Goal: Task Accomplishment & Management: Manage account settings

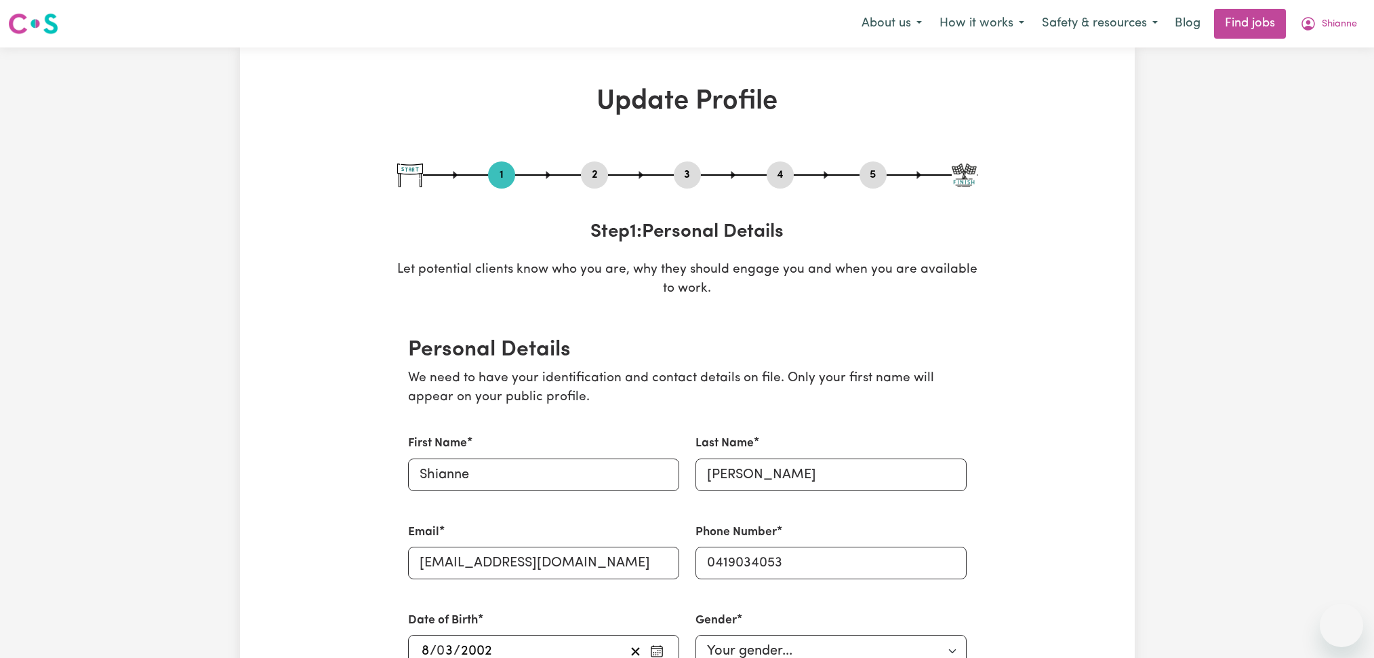
select select "[DEMOGRAPHIC_DATA]"
select select "[DEMOGRAPHIC_DATA] Citizen"
select select "Studying a healthcare related degree or qualification"
select select "37"
select select "45"
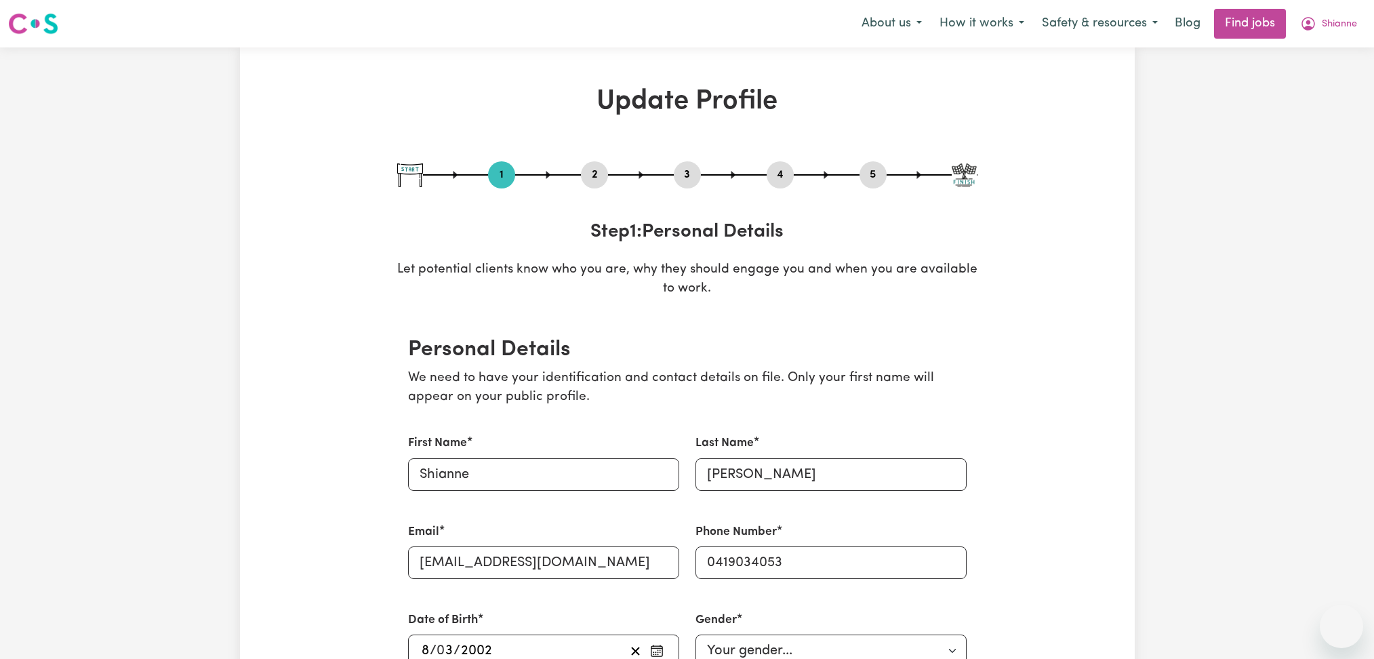
select select "[DEMOGRAPHIC_DATA]"
select select "[DEMOGRAPHIC_DATA] Citizen"
select select "Studying a healthcare related degree or qualification"
select select "37"
select select "45"
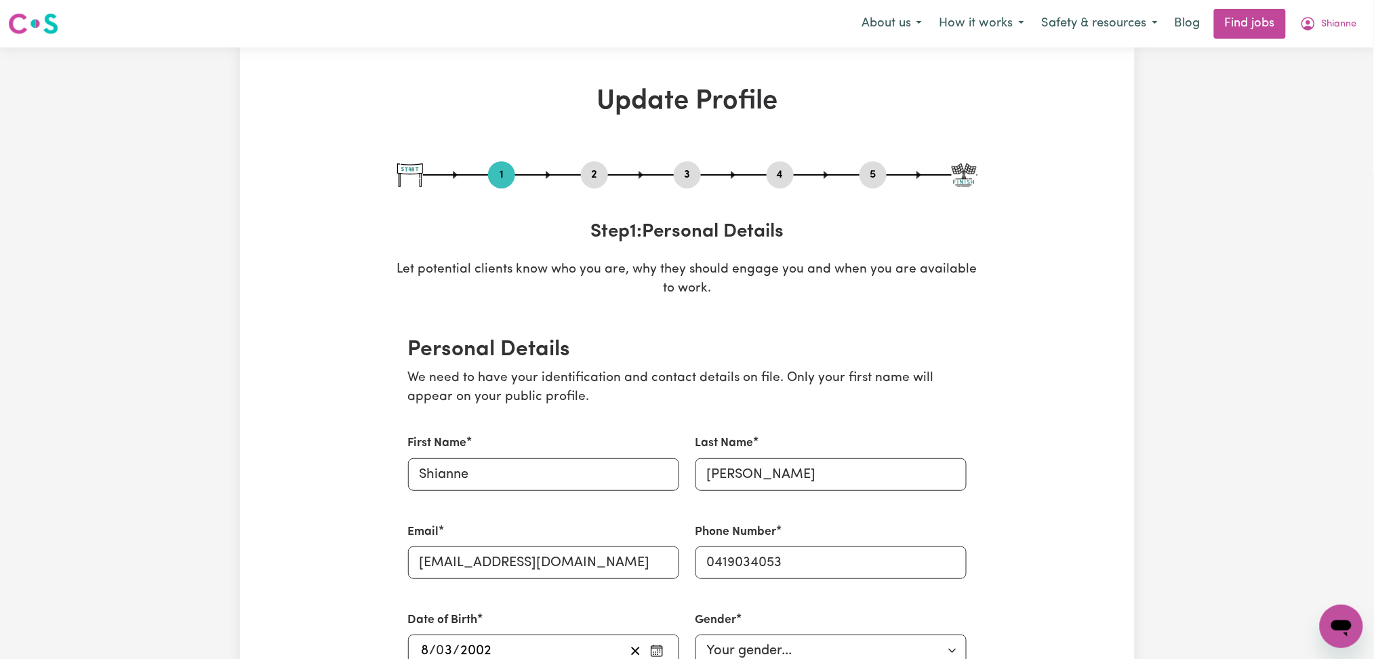
click at [1346, 5] on nav "Menu About us How it works Safety & resources Blog Find jobs Shianne" at bounding box center [687, 23] width 1374 height 47
click at [1334, 32] on button "Shianne" at bounding box center [1328, 23] width 75 height 28
click at [1297, 104] on link "Logout" at bounding box center [1311, 104] width 107 height 26
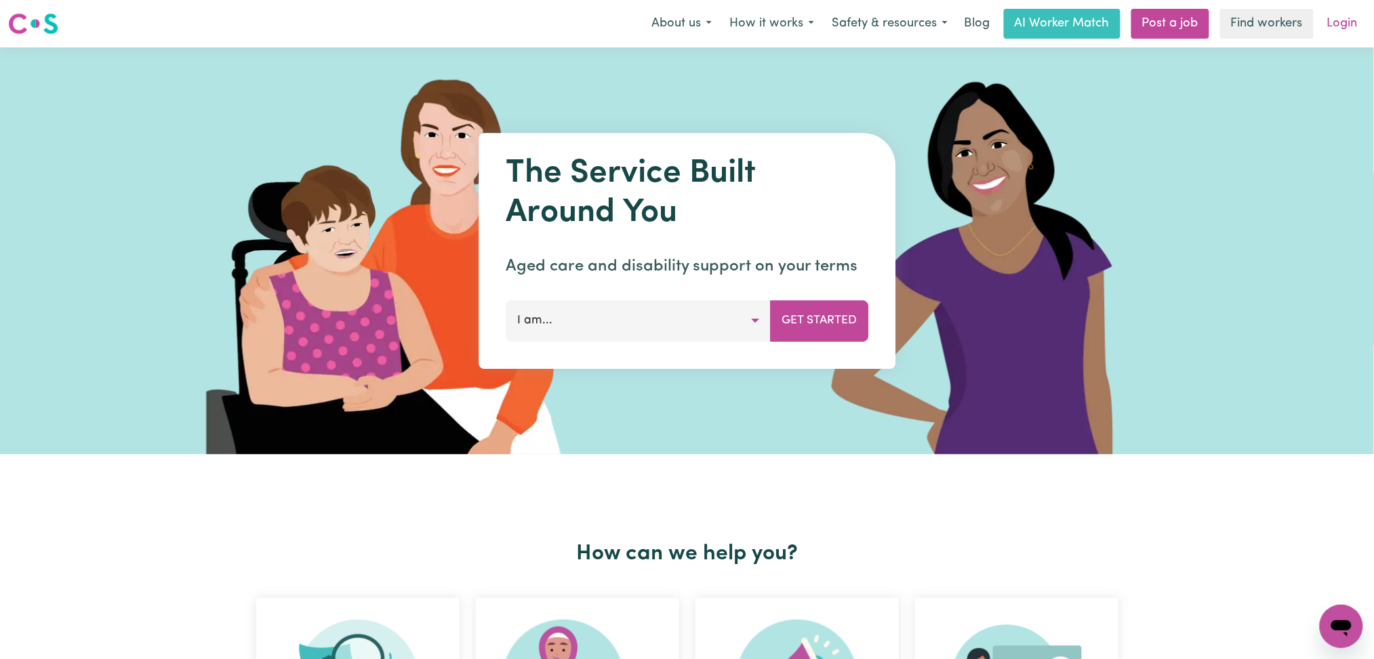
click at [1365, 25] on link "Login" at bounding box center [1342, 24] width 47 height 30
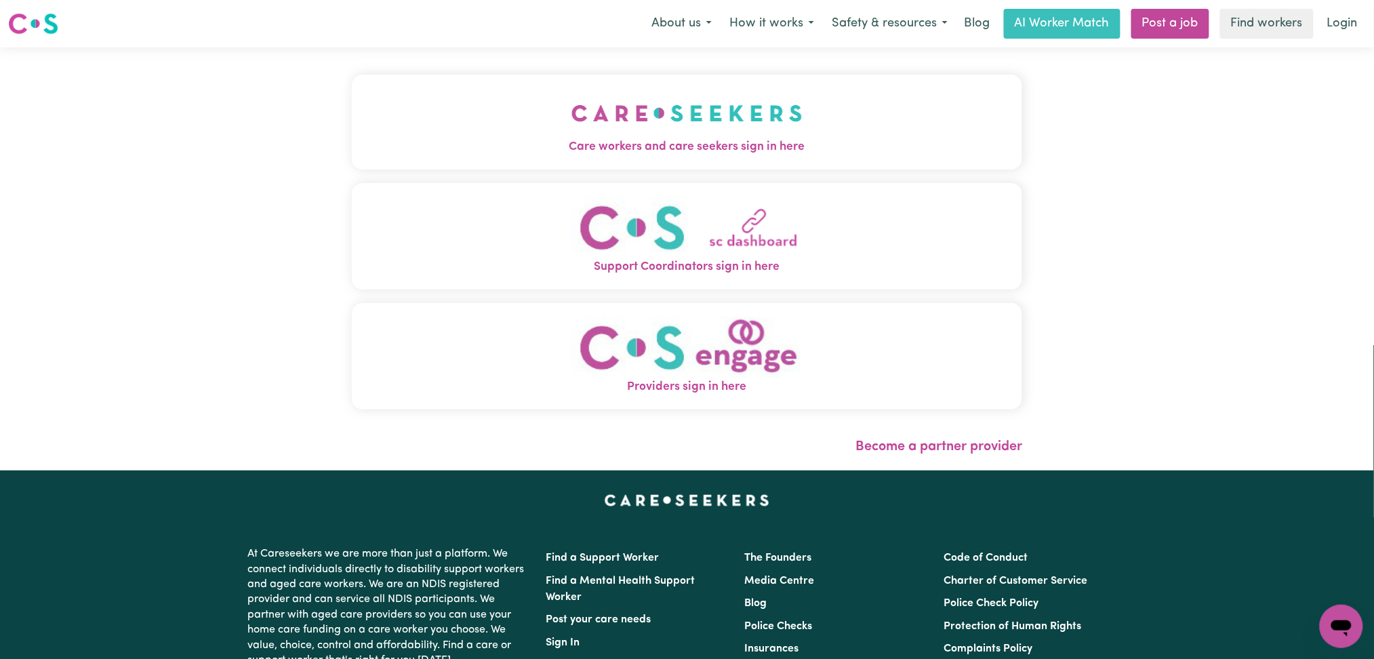
click at [491, 150] on span "Care workers and care seekers sign in here" at bounding box center [687, 147] width 671 height 18
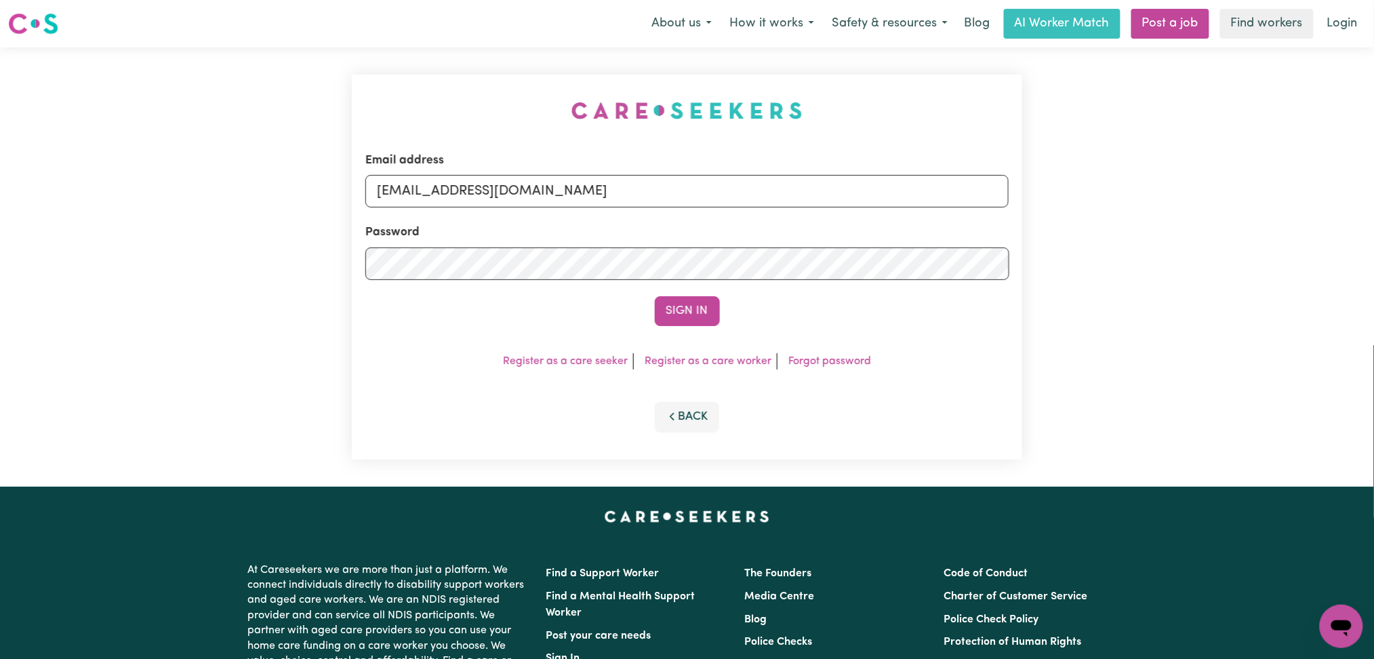
click at [552, 240] on div "Password" at bounding box center [687, 252] width 644 height 56
click at [564, 195] on input "[EMAIL_ADDRESS][DOMAIN_NAME]" at bounding box center [687, 191] width 644 height 33
drag, startPoint x: 449, startPoint y: 184, endPoint x: 1103, endPoint y: 184, distance: 654.2
click at [1103, 184] on div "Email address Superuser~[EMAIL_ADDRESS][DOMAIN_NAME] Password Sign In Register …" at bounding box center [687, 266] width 1374 height 439
type input "Superuser~[EMAIL_ADDRESS][DOMAIN_NAME]"
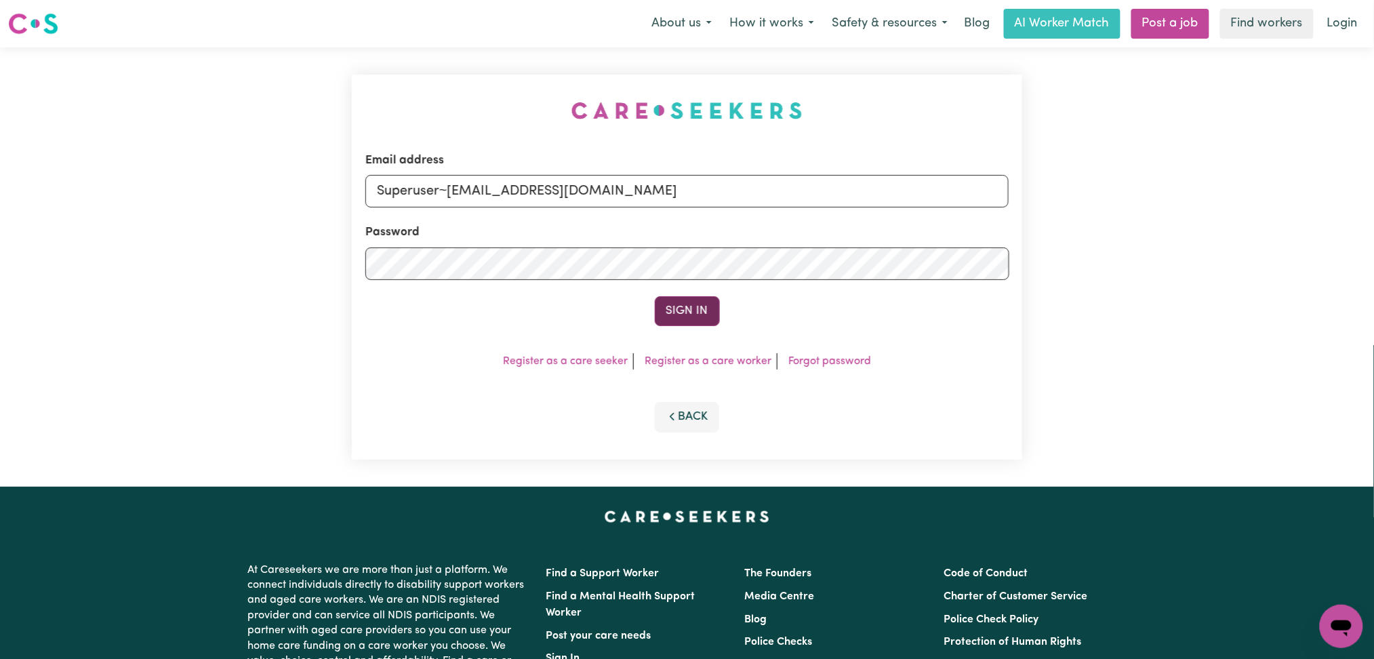
click at [698, 315] on button "Sign In" at bounding box center [687, 311] width 65 height 30
